Goal: Find specific page/section: Find specific page/section

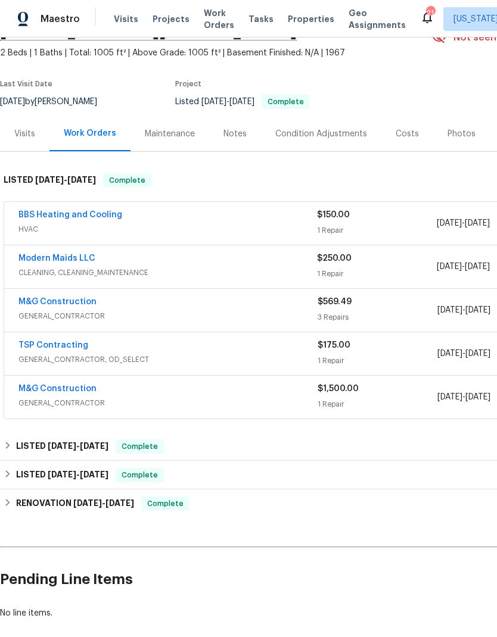
scroll to position [66, 0]
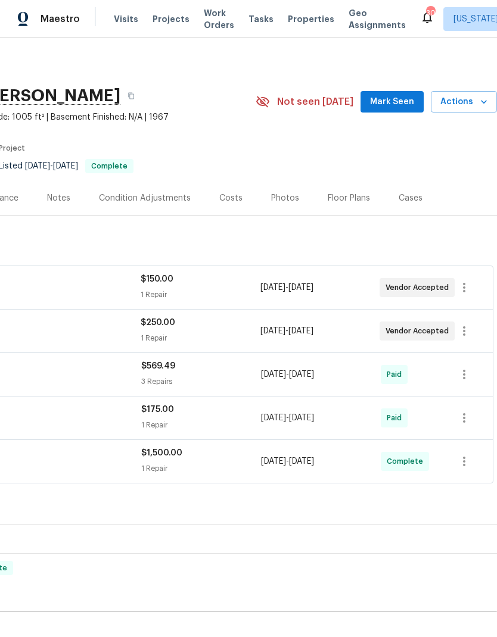
scroll to position [0, 176]
click at [167, 21] on span "Projects" at bounding box center [170, 19] width 37 height 12
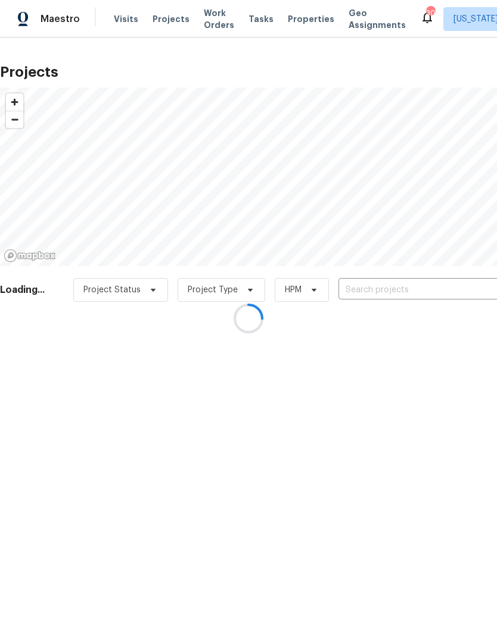
click at [391, 293] on div at bounding box center [248, 318] width 497 height 637
click at [399, 276] on div at bounding box center [248, 318] width 497 height 637
click at [396, 288] on div at bounding box center [248, 318] width 497 height 637
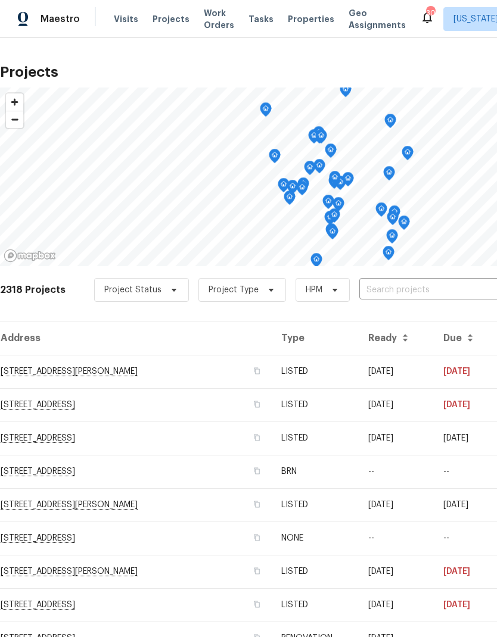
click at [398, 288] on input "text" at bounding box center [427, 290] width 136 height 18
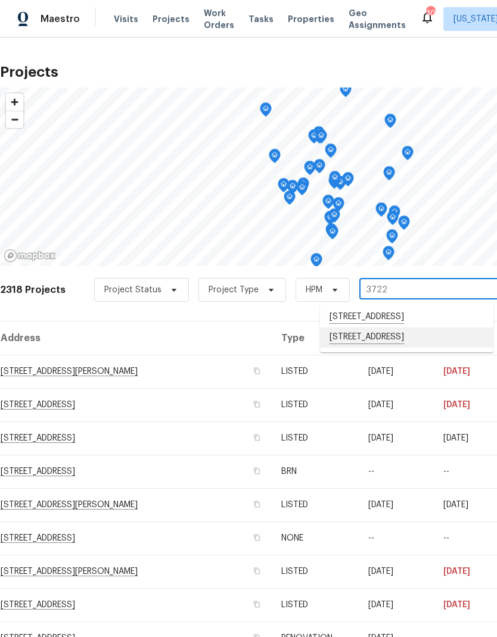
click at [400, 348] on li "3722 Shepherd St, Brentwood, MD 20722" at bounding box center [406, 338] width 173 height 20
type input "3722 Shepherd St, Brentwood, MD 20722"
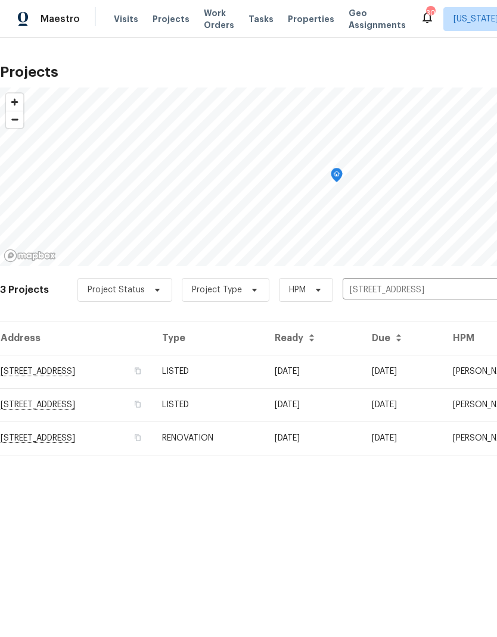
click at [152, 376] on td "3722 Shepherd St, Brentwood, MD 20722" at bounding box center [76, 371] width 152 height 33
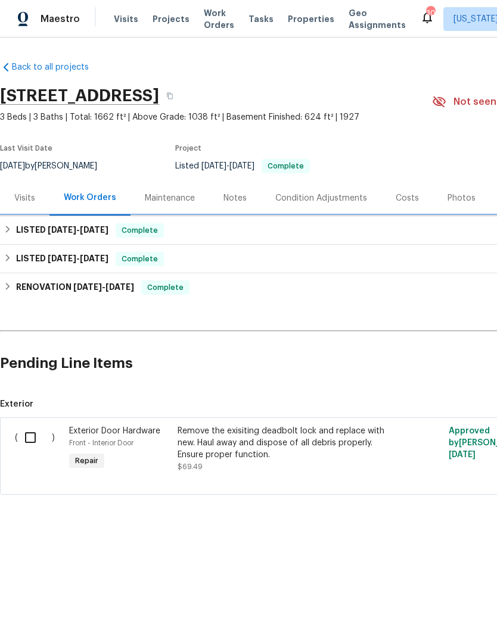
click at [78, 229] on span "7/8/25 - 7/9/25" at bounding box center [78, 230] width 61 height 8
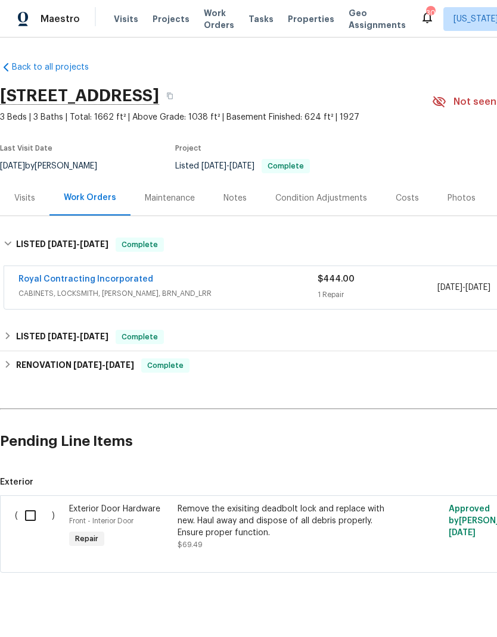
click at [119, 281] on link "Royal Contracting Incorporated" at bounding box center [85, 279] width 135 height 8
